Goal: Information Seeking & Learning: Learn about a topic

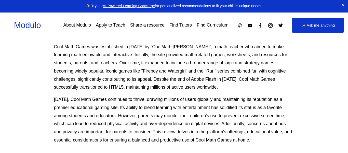
scroll to position [192, 0]
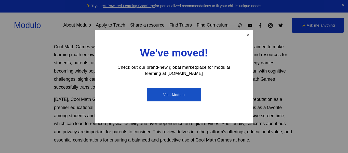
click at [249, 33] on link "Close" at bounding box center [248, 35] width 9 height 9
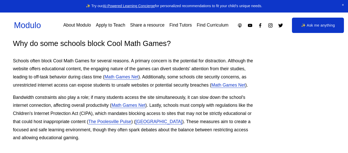
scroll to position [438, 41]
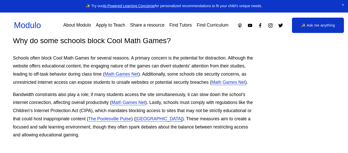
click at [138, 73] on link "Math Games Net" at bounding box center [122, 73] width 34 height 5
click at [248, 86] on p "Schools often block Cool Math Games for several reasons. A primary concern is t…" at bounding box center [133, 70] width 240 height 32
click at [246, 82] on link "Math Games Net" at bounding box center [229, 82] width 34 height 5
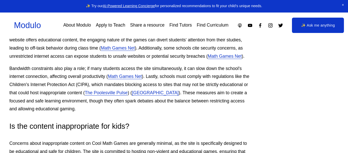
scroll to position [464, 45]
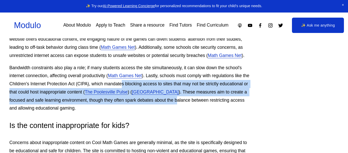
drag, startPoint x: 131, startPoint y: 92, endPoint x: 198, endPoint y: 107, distance: 69.0
click at [198, 107] on p "Bandwidth constraints also play a role; if many students access the site simult…" at bounding box center [129, 88] width 240 height 49
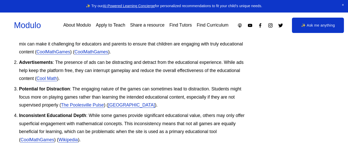
scroll to position [874, 45]
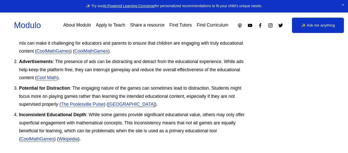
drag, startPoint x: 57, startPoint y: 69, endPoint x: 73, endPoint y: 77, distance: 17.1
click at [73, 77] on p "Advertisements : The presence of ads can be distracting and detract from the ed…" at bounding box center [134, 70] width 230 height 24
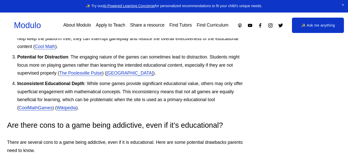
scroll to position [905, 47]
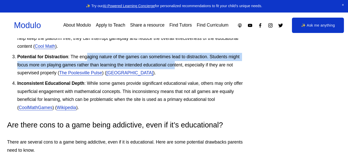
drag, startPoint x: 90, startPoint y: 63, endPoint x: 177, endPoint y: 73, distance: 88.0
click at [177, 73] on p "Potential for Distraction : The engaging nature of the games can sometimes lead…" at bounding box center [132, 65] width 230 height 24
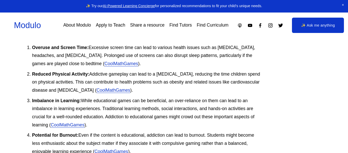
scroll to position [1021, 32]
drag, startPoint x: 102, startPoint y: 81, endPoint x: 148, endPoint y: 87, distance: 47.1
click at [148, 87] on p "Reduced Physical Activity: Addictive gameplay can lead to a [MEDICAL_DATA], red…" at bounding box center [147, 82] width 230 height 24
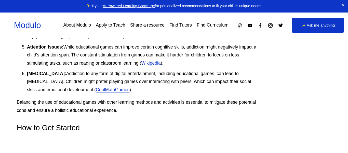
scroll to position [1136, 37]
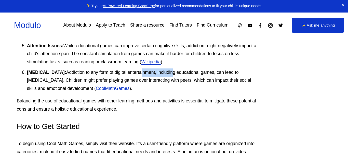
drag, startPoint x: 138, startPoint y: 81, endPoint x: 170, endPoint y: 81, distance: 32.1
click at [170, 81] on p "[MEDICAL_DATA]: Addiction to any form of digital entertainment, including educa…" at bounding box center [142, 80] width 230 height 24
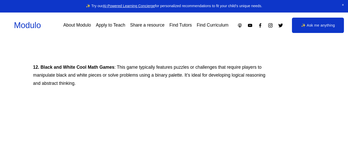
scroll to position [3624, 21]
